Goal: Find specific page/section: Find specific page/section

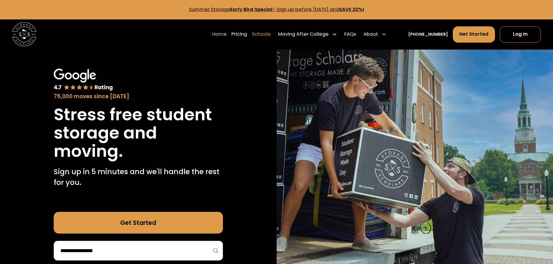
click at [271, 34] on link "Schools" at bounding box center [261, 34] width 19 height 17
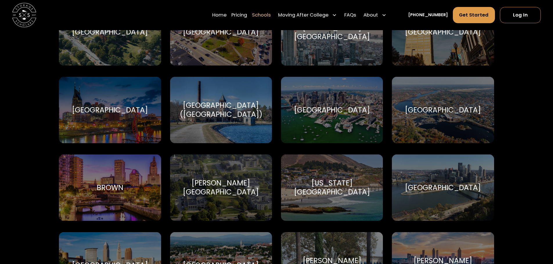
scroll to position [406, 0]
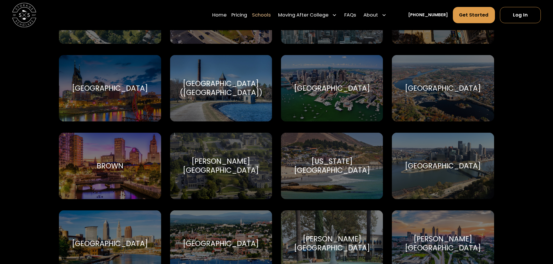
click at [444, 95] on div "[GEOGRAPHIC_DATA]" at bounding box center [443, 88] width 102 height 66
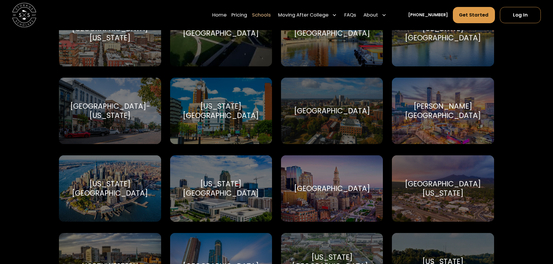
scroll to position [1567, 0]
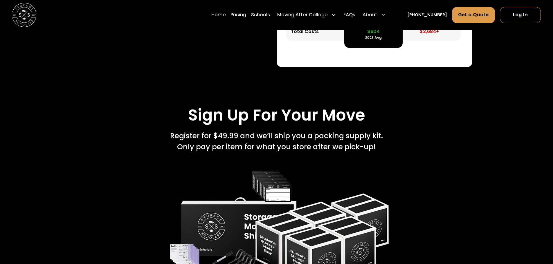
scroll to position [1102, 0]
